Goal: Task Accomplishment & Management: Use online tool/utility

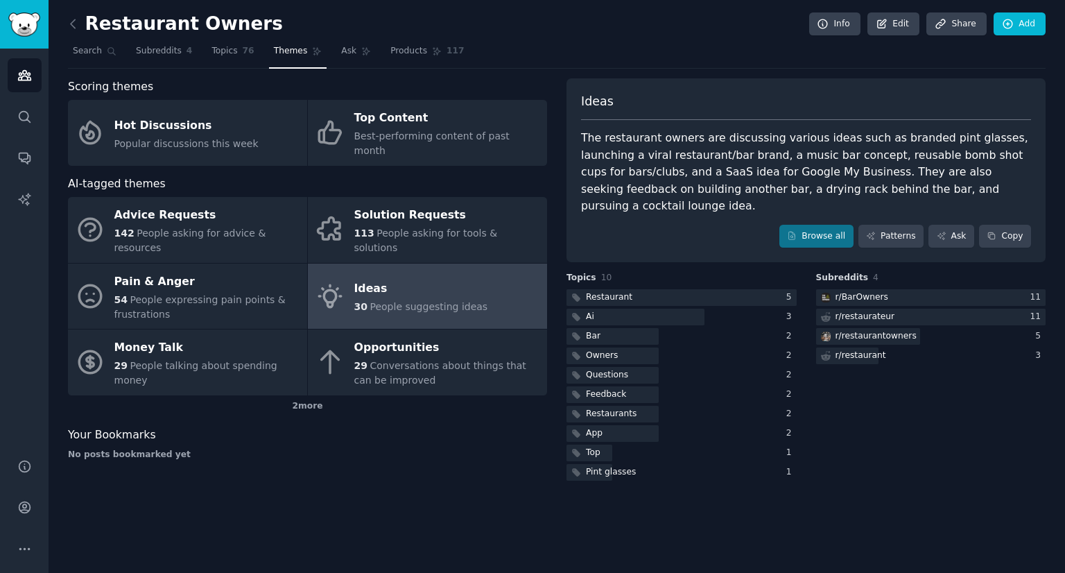
click at [68, 29] on icon at bounding box center [73, 24] width 15 height 15
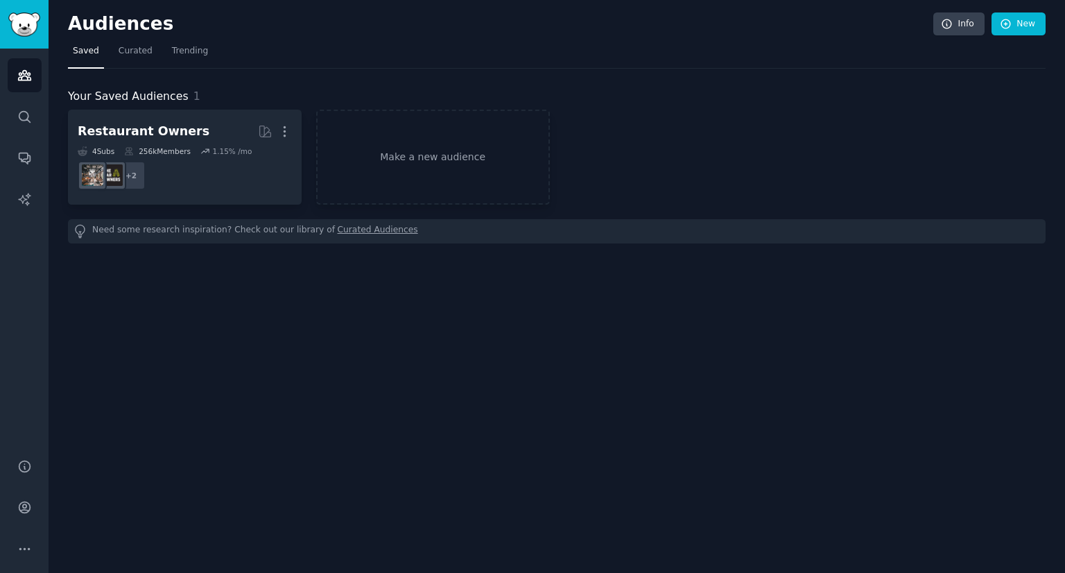
click at [431, 155] on link "Make a new audience" at bounding box center [433, 157] width 234 height 95
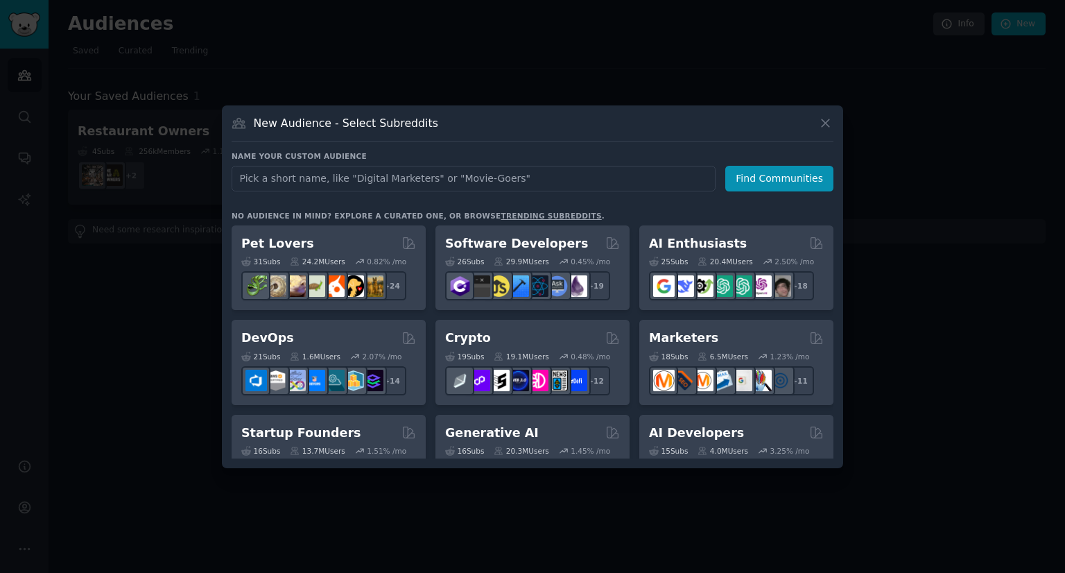
click at [298, 240] on div "Pet Lovers" at bounding box center [328, 243] width 175 height 17
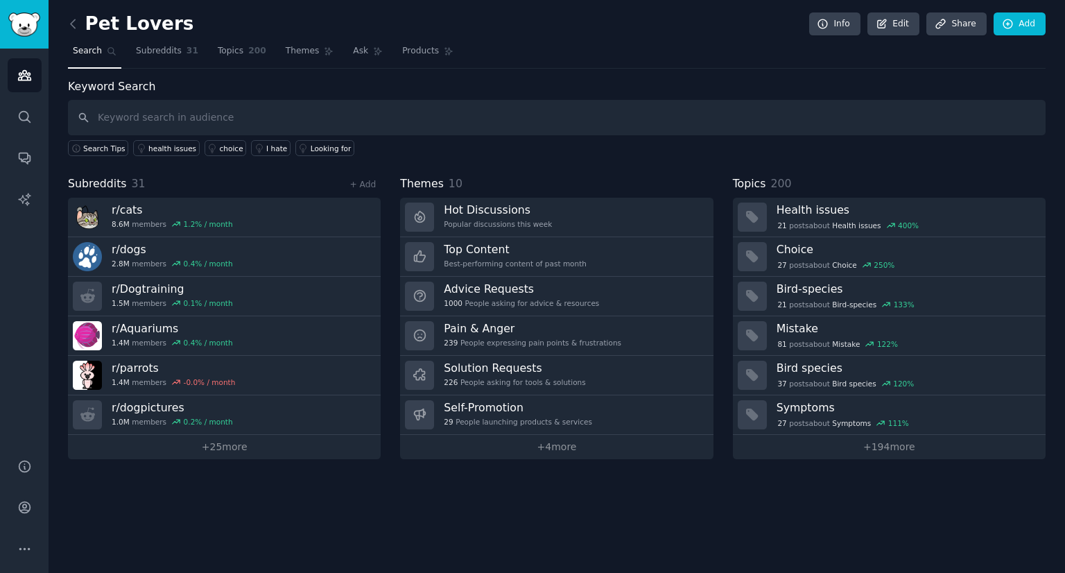
click at [311, 148] on div "Looking for" at bounding box center [331, 149] width 41 height 10
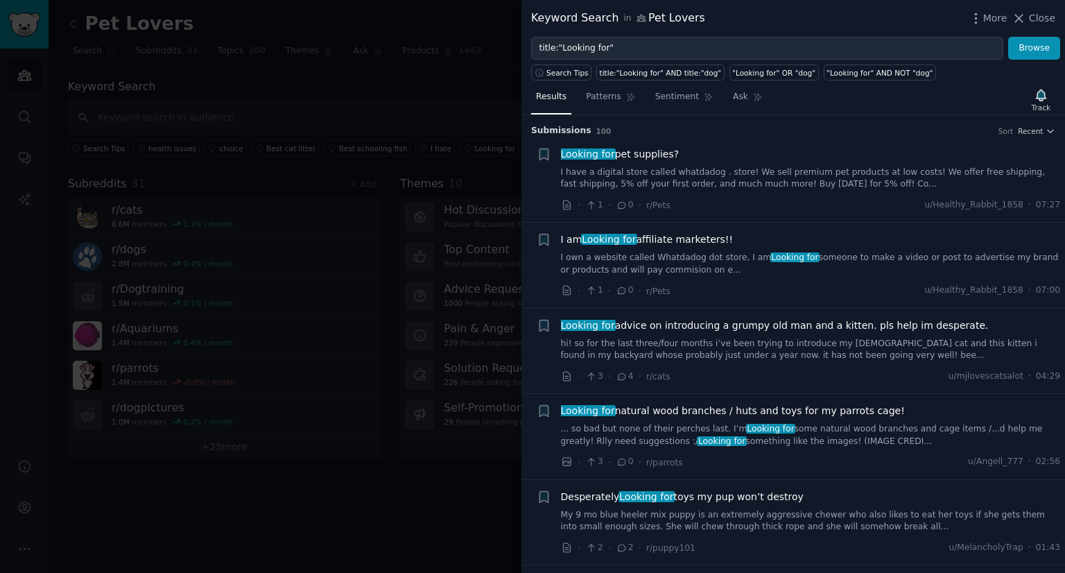
click at [757, 214] on li "Reddit text submission + Looking for pet supplies? I have a digital store calle…" at bounding box center [794, 179] width 544 height 85
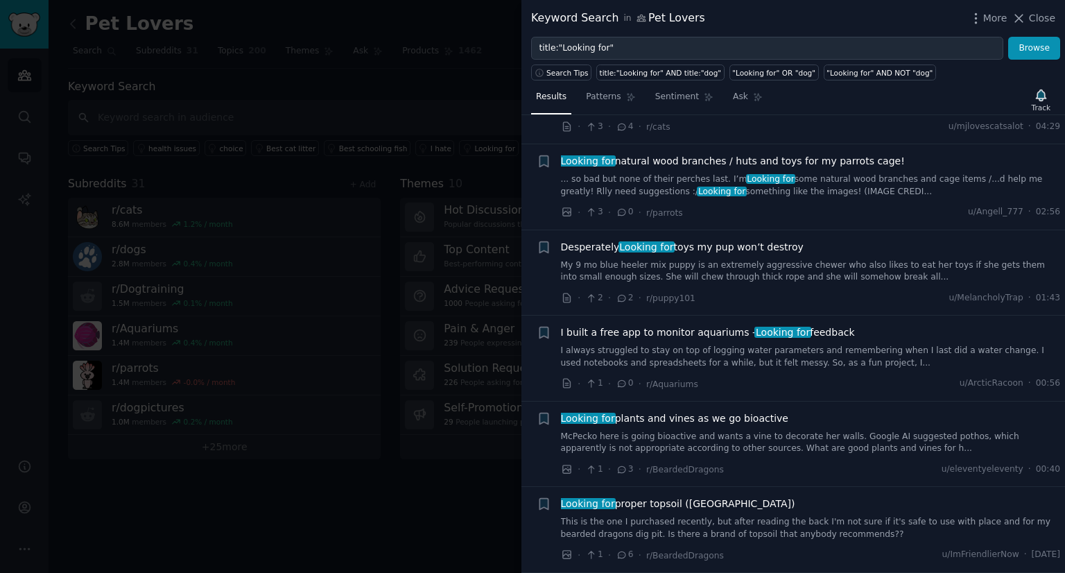
scroll to position [255, 0]
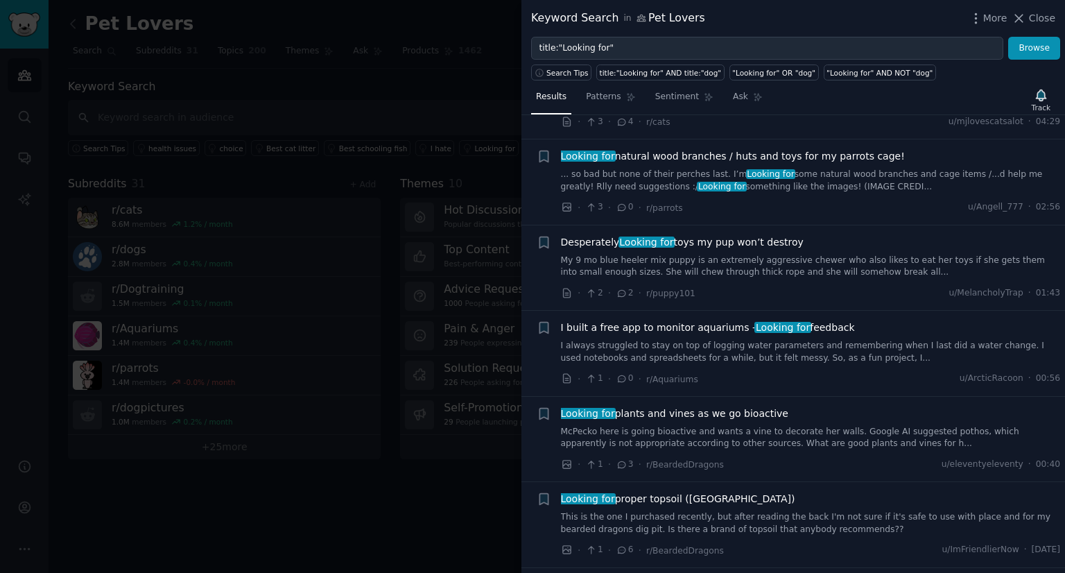
click at [1039, 19] on span "Close" at bounding box center [1042, 18] width 26 height 15
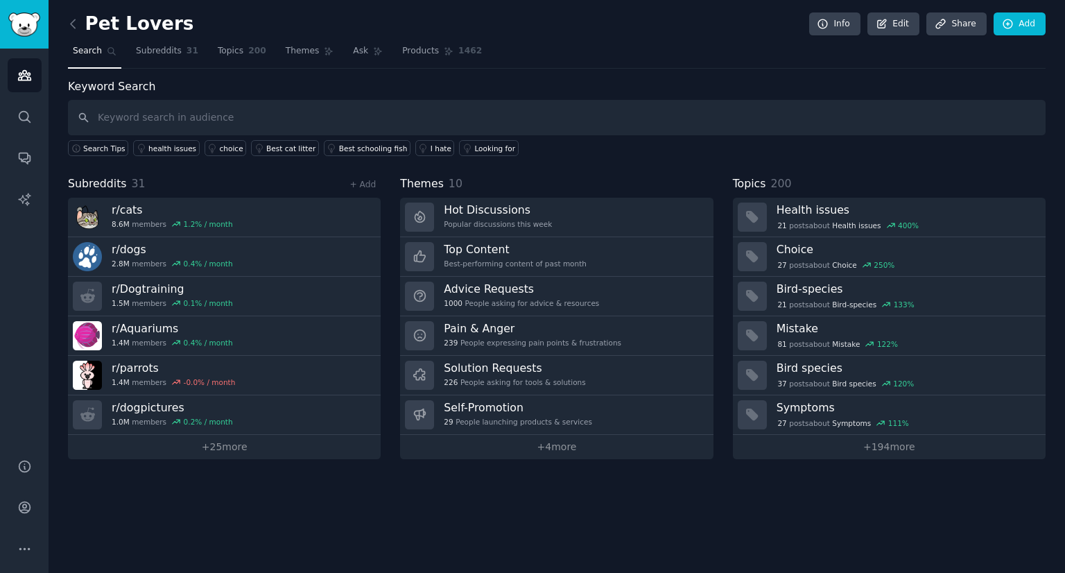
click at [69, 26] on icon at bounding box center [73, 24] width 15 height 15
